Goal: Information Seeking & Learning: Compare options

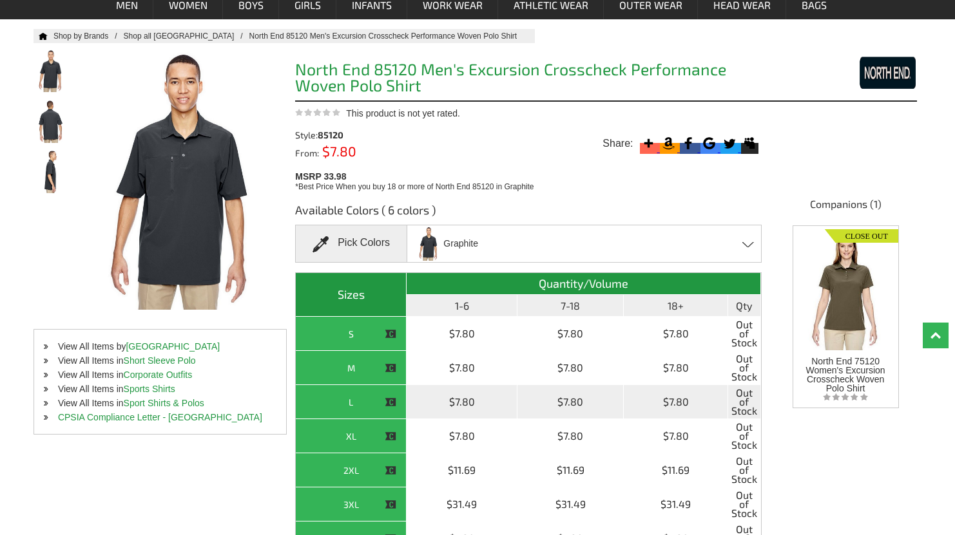
scroll to position [64, 0]
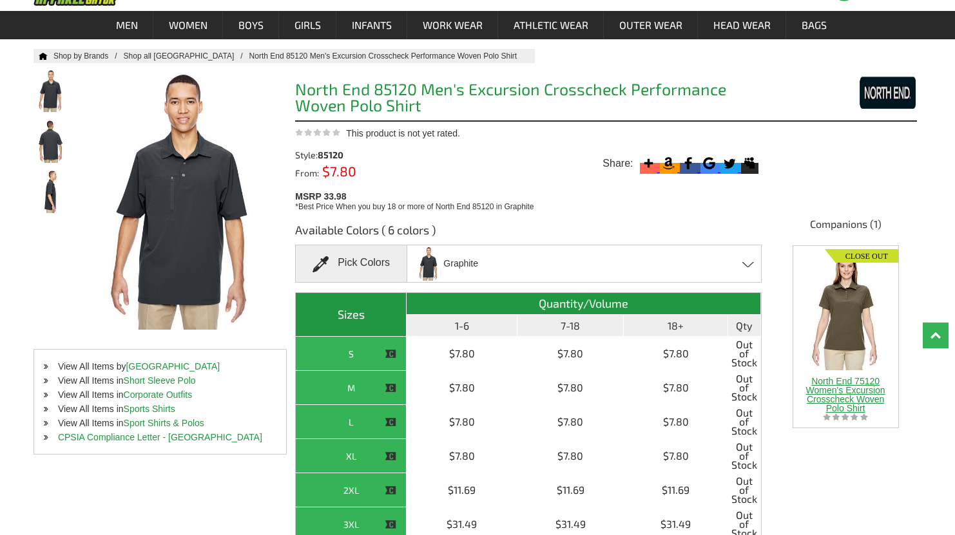
click at [848, 390] on span "North End 75120 Women's Excursion Crosscheck Woven Polo Shirt" at bounding box center [845, 394] width 79 height 37
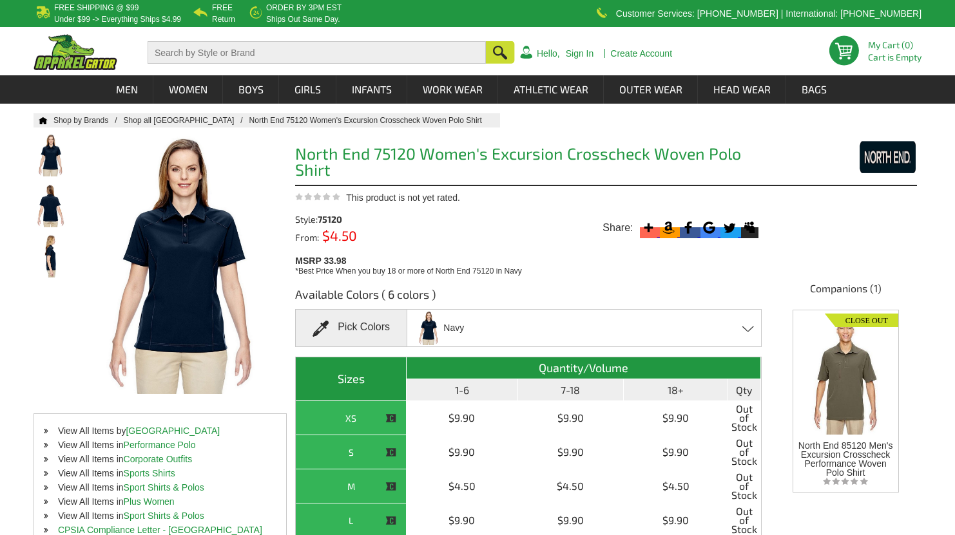
click at [528, 329] on div "Navy Black - Closeout Dark Oakmoss - Closeout Graphite - Closeout Navy - Closeo…" at bounding box center [583, 328] width 355 height 38
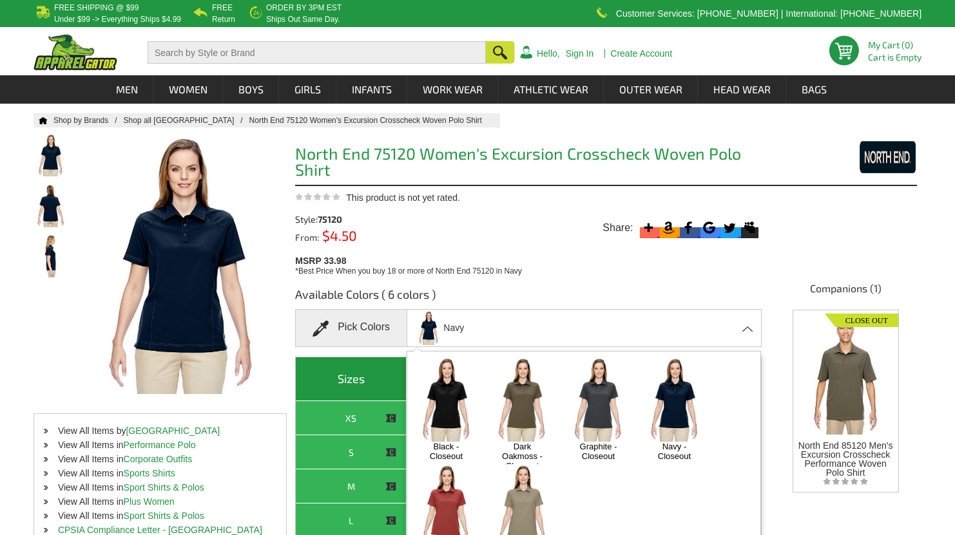
click at [533, 408] on img at bounding box center [522, 400] width 68 height 84
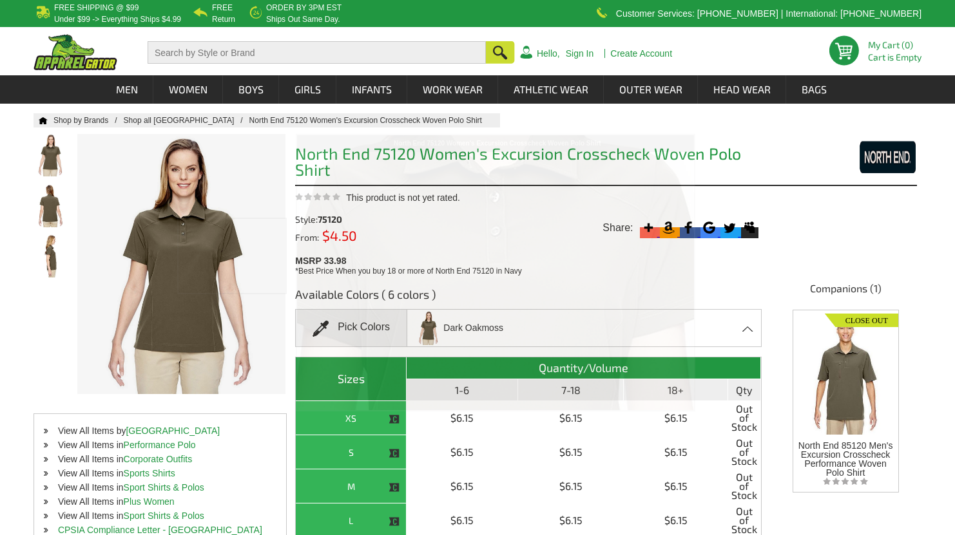
click at [788, 155] on div at bounding box center [838, 156] width 155 height 33
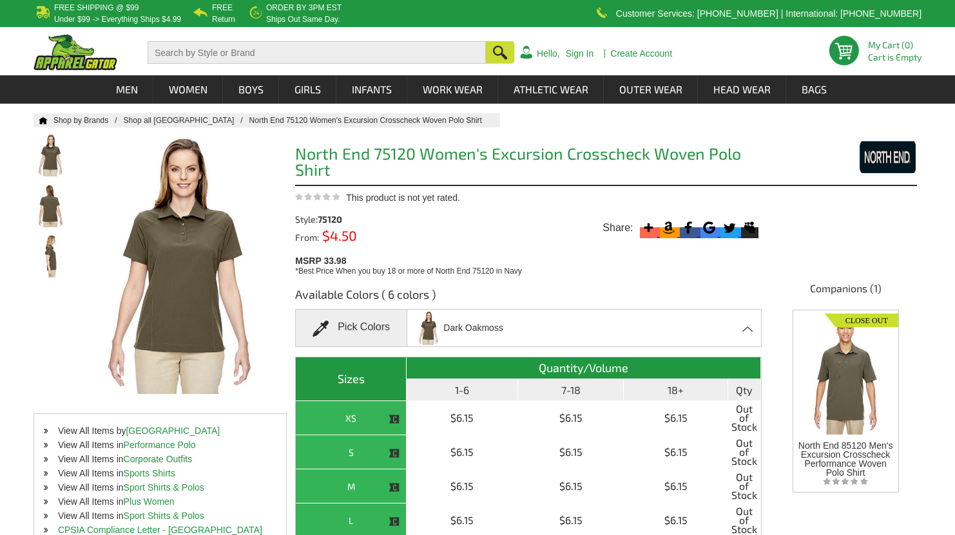
drag, startPoint x: 403, startPoint y: 177, endPoint x: 450, endPoint y: 166, distance: 48.1
click at [450, 166] on h1 "North End 75120 Women's Excursion Crosscheck Woven Polo Shirt" at bounding box center [528, 164] width 466 height 36
